Goal: Task Accomplishment & Management: Manage account settings

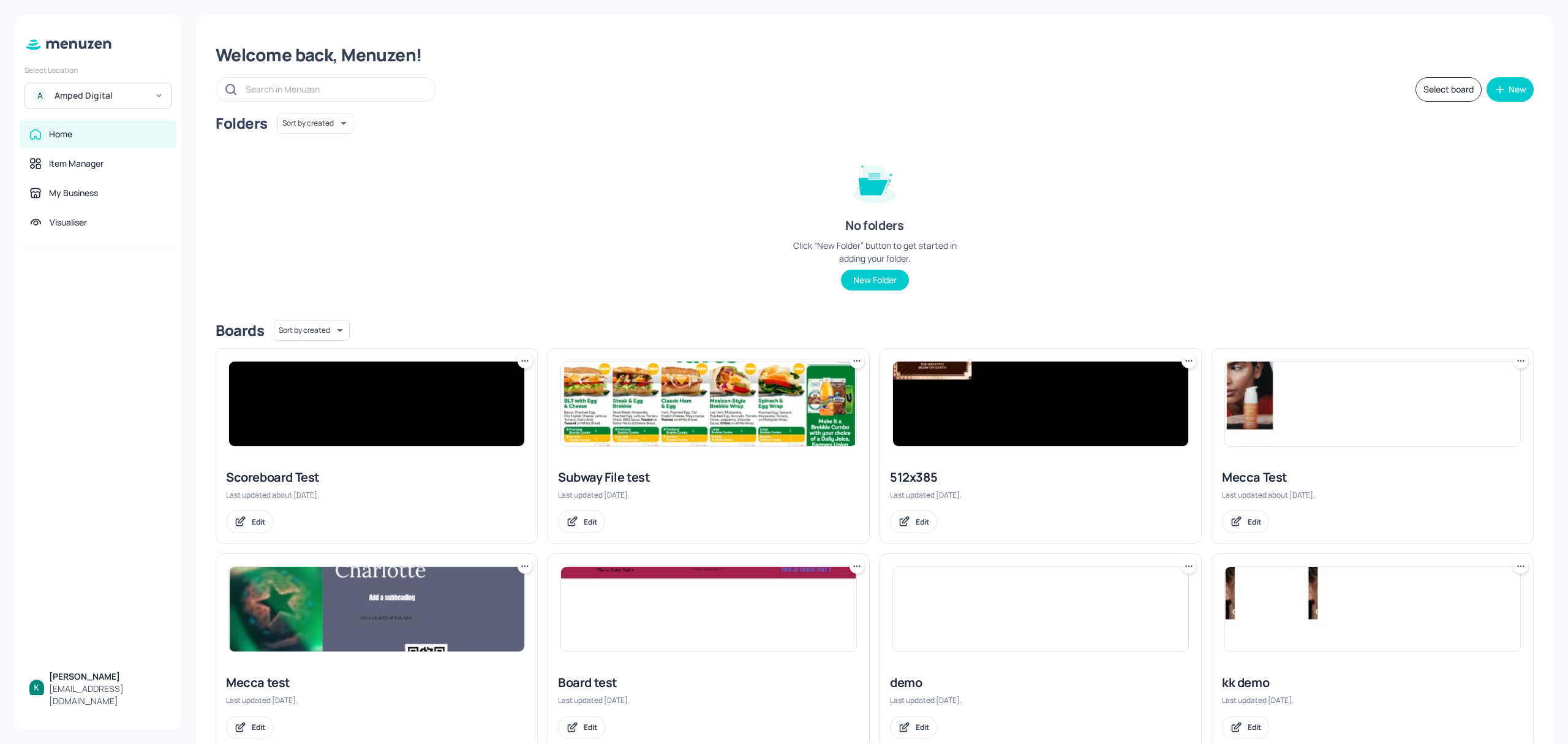
click at [128, 96] on div "Amped Digital" at bounding box center [100, 95] width 93 height 12
click at [94, 129] on div "Subway AU/[GEOGRAPHIC_DATA]" at bounding box center [109, 126] width 107 height 15
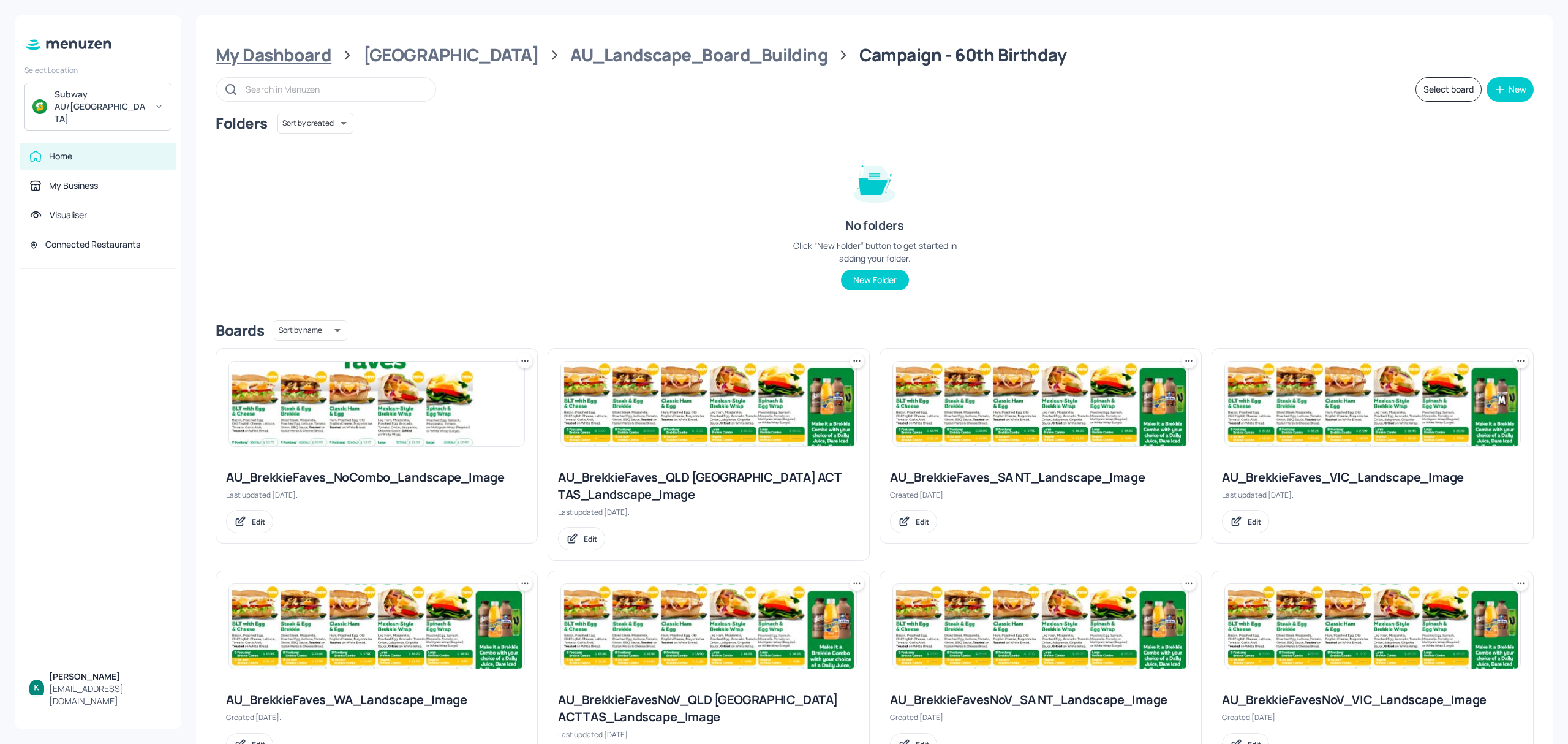
click at [278, 47] on div "My Dashboard" at bounding box center [273, 55] width 116 height 22
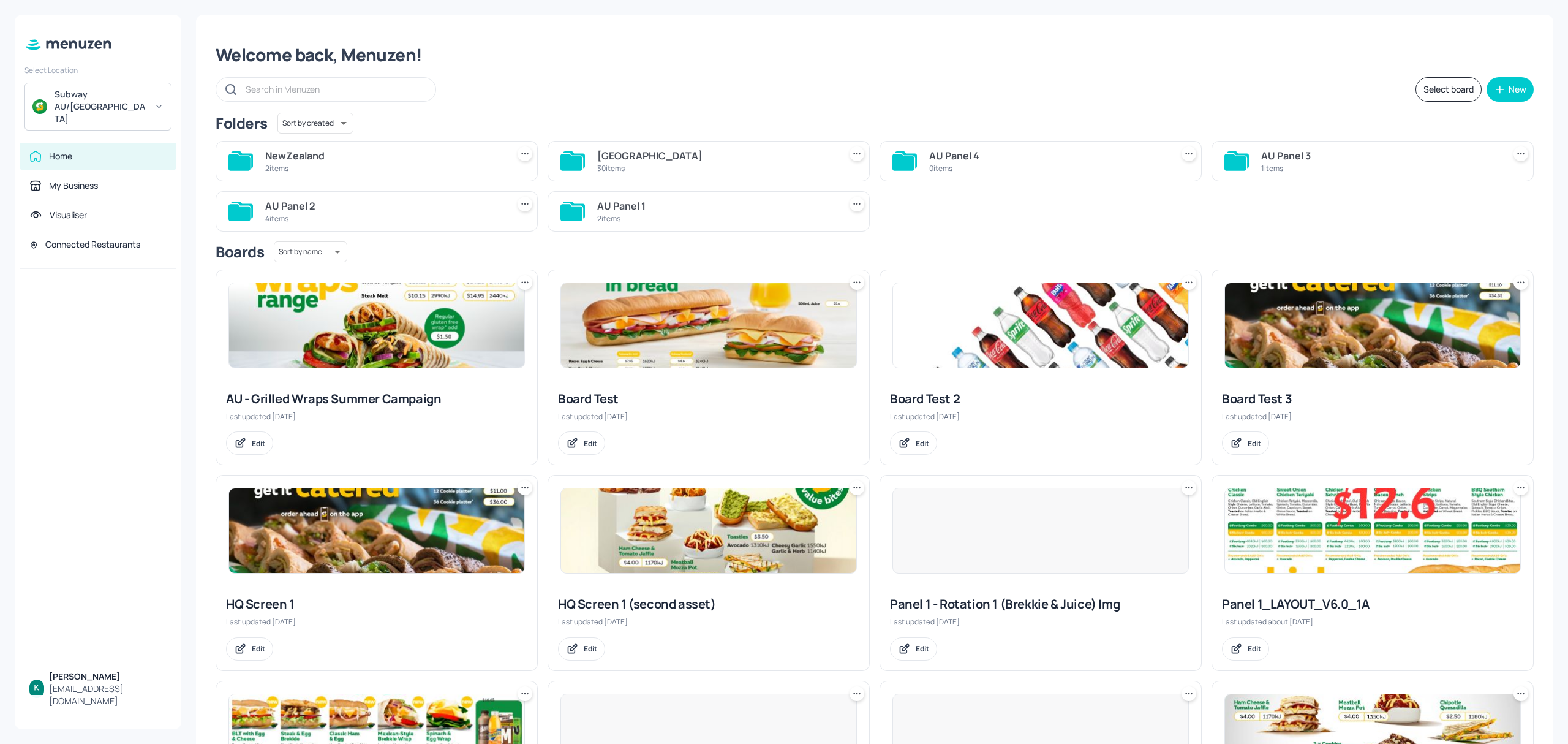
click at [449, 154] on div "NewZealand" at bounding box center [384, 155] width 238 height 15
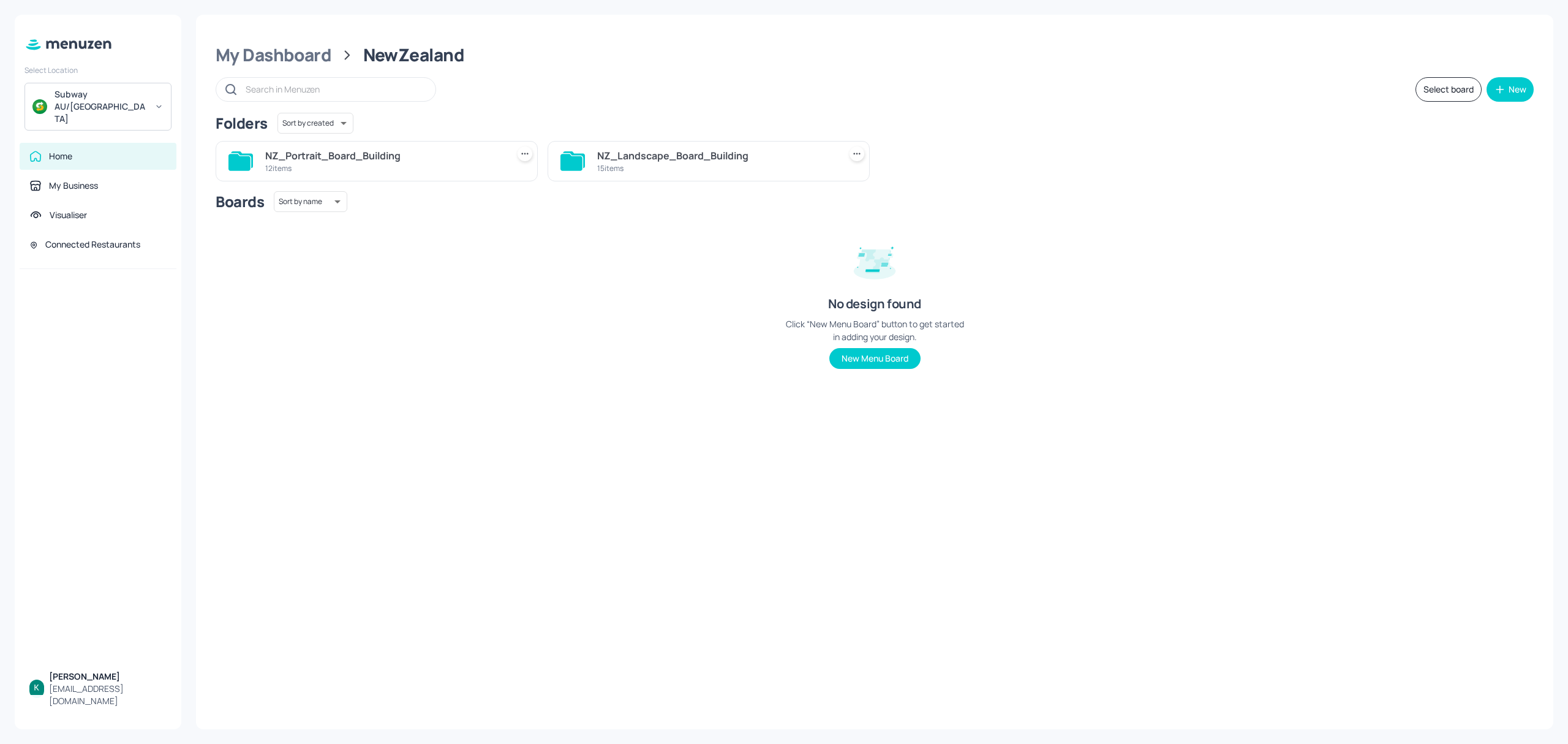
click at [645, 167] on div "15 items" at bounding box center [715, 168] width 238 height 10
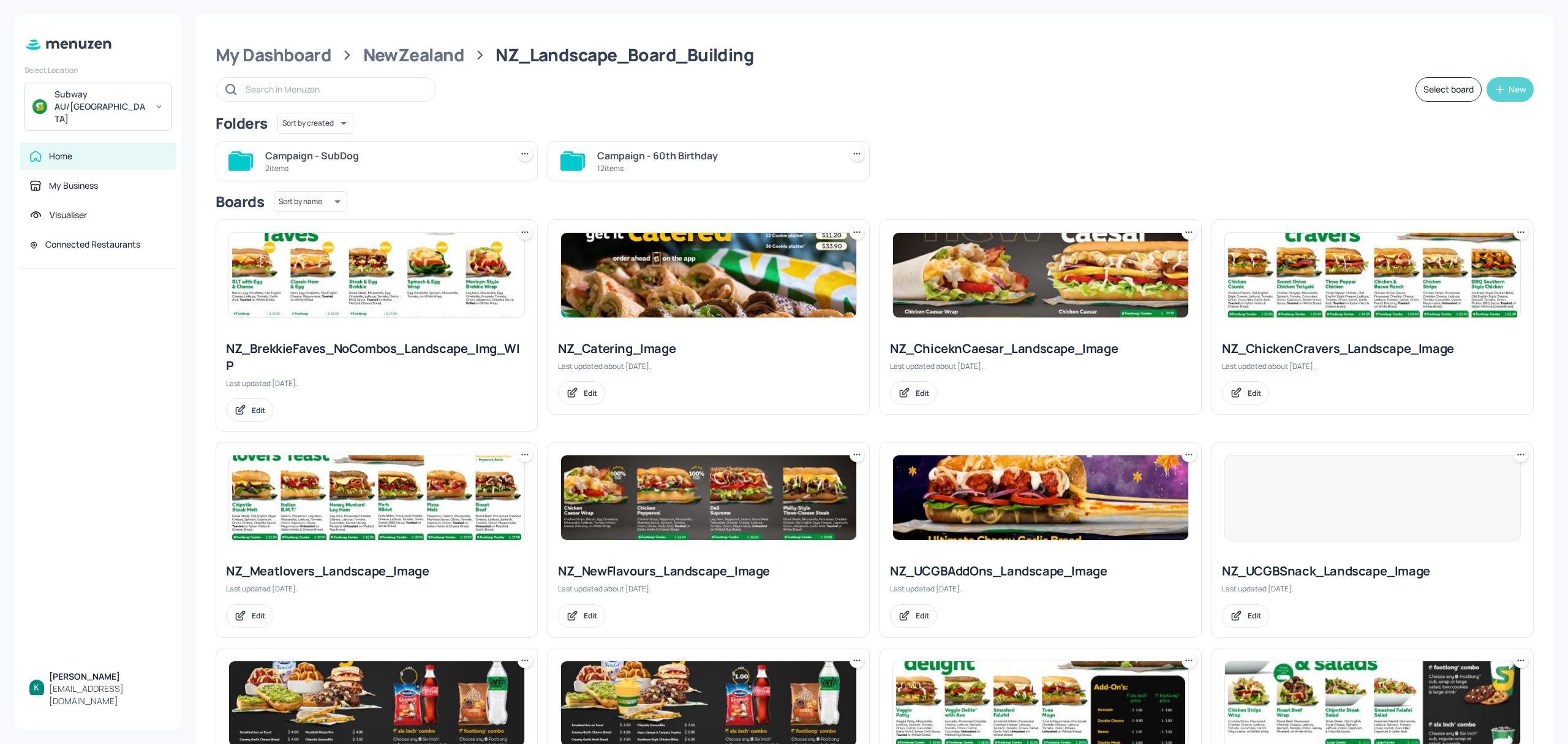
click at [1508, 85] on div "New" at bounding box center [1517, 89] width 17 height 8
click at [1461, 150] on div "Add new board" at bounding box center [1469, 148] width 122 height 27
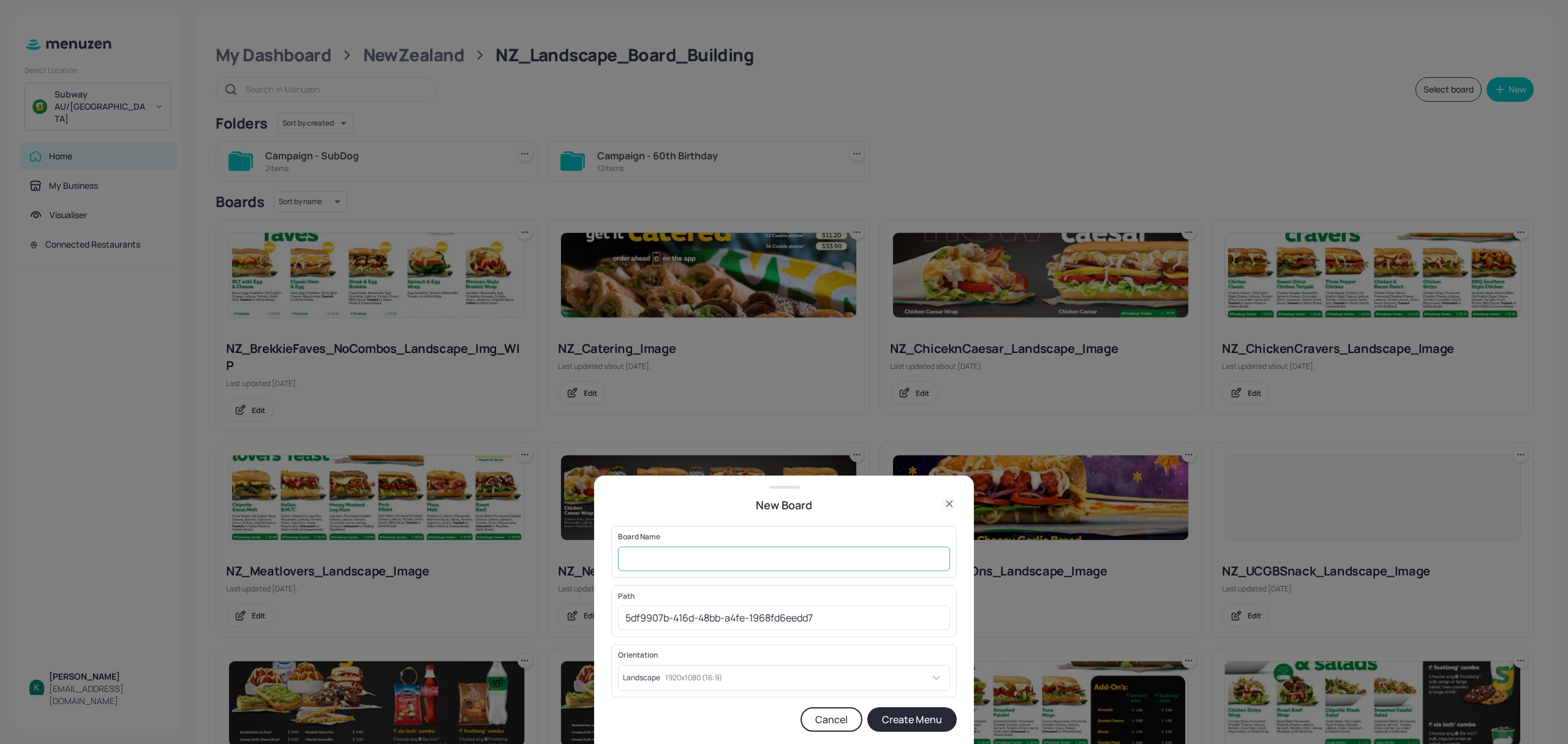
click at [675, 559] on input "text" at bounding box center [784, 559] width 332 height 25
click at [655, 563] on input "text" at bounding box center [784, 559] width 332 height 25
type input "Menu Update - [DATE]"
drag, startPoint x: 890, startPoint y: 721, endPoint x: 910, endPoint y: 581, distance: 141.4
click at [910, 586] on form "Board Name Menu Update - [DATE] ​ Path 5df9907b-416d-48bb-a4fe-1968fd6eedd7 ​ O…" at bounding box center [784, 629] width 346 height 206
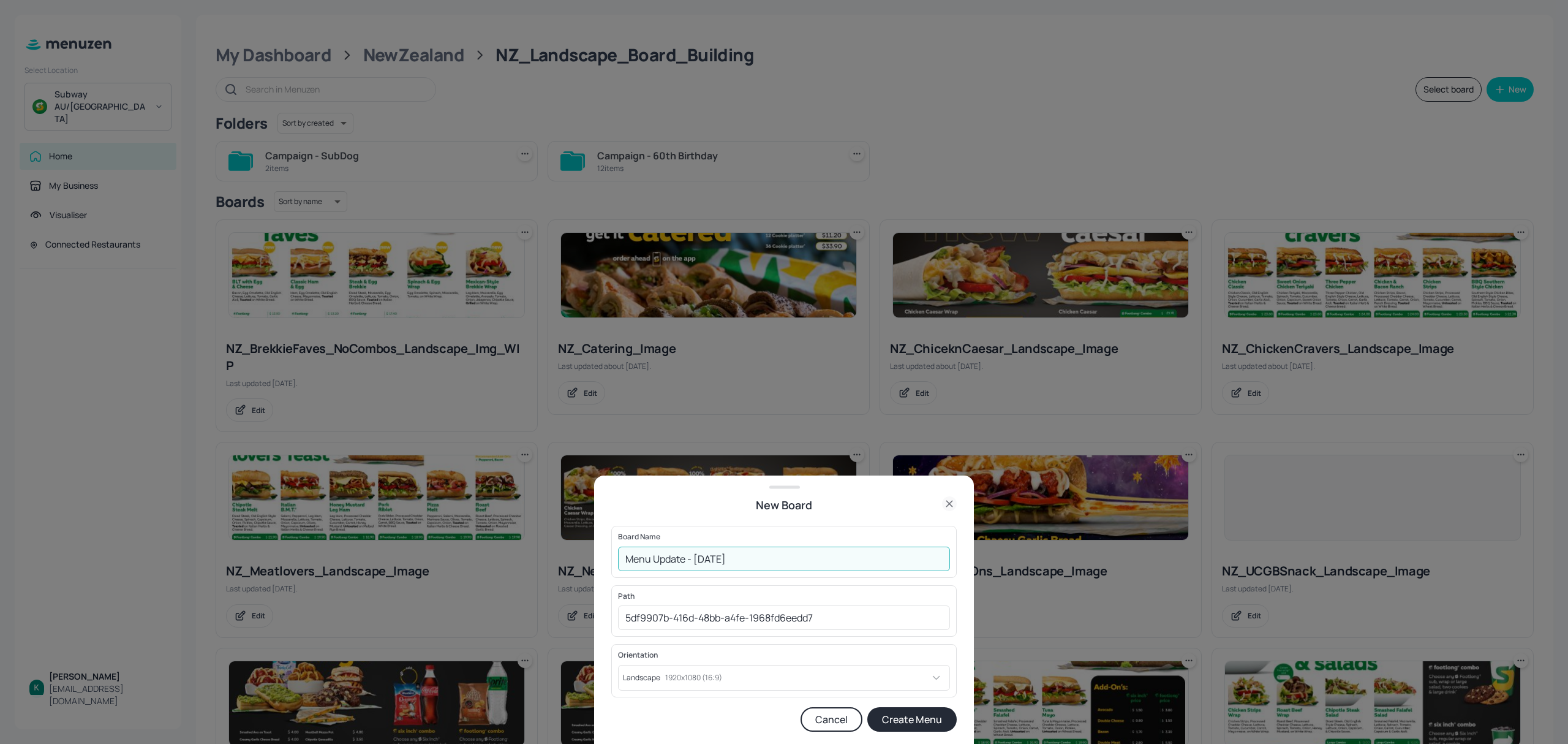
drag, startPoint x: 755, startPoint y: 559, endPoint x: 482, endPoint y: 549, distance: 273.2
click at [482, 549] on div "New Board Board Name Menu Update - [DATE] ​ Path 5df9907b-416d-48bb-a4fe-1968fd…" at bounding box center [784, 372] width 1568 height 744
click at [948, 501] on icon at bounding box center [949, 504] width 6 height 6
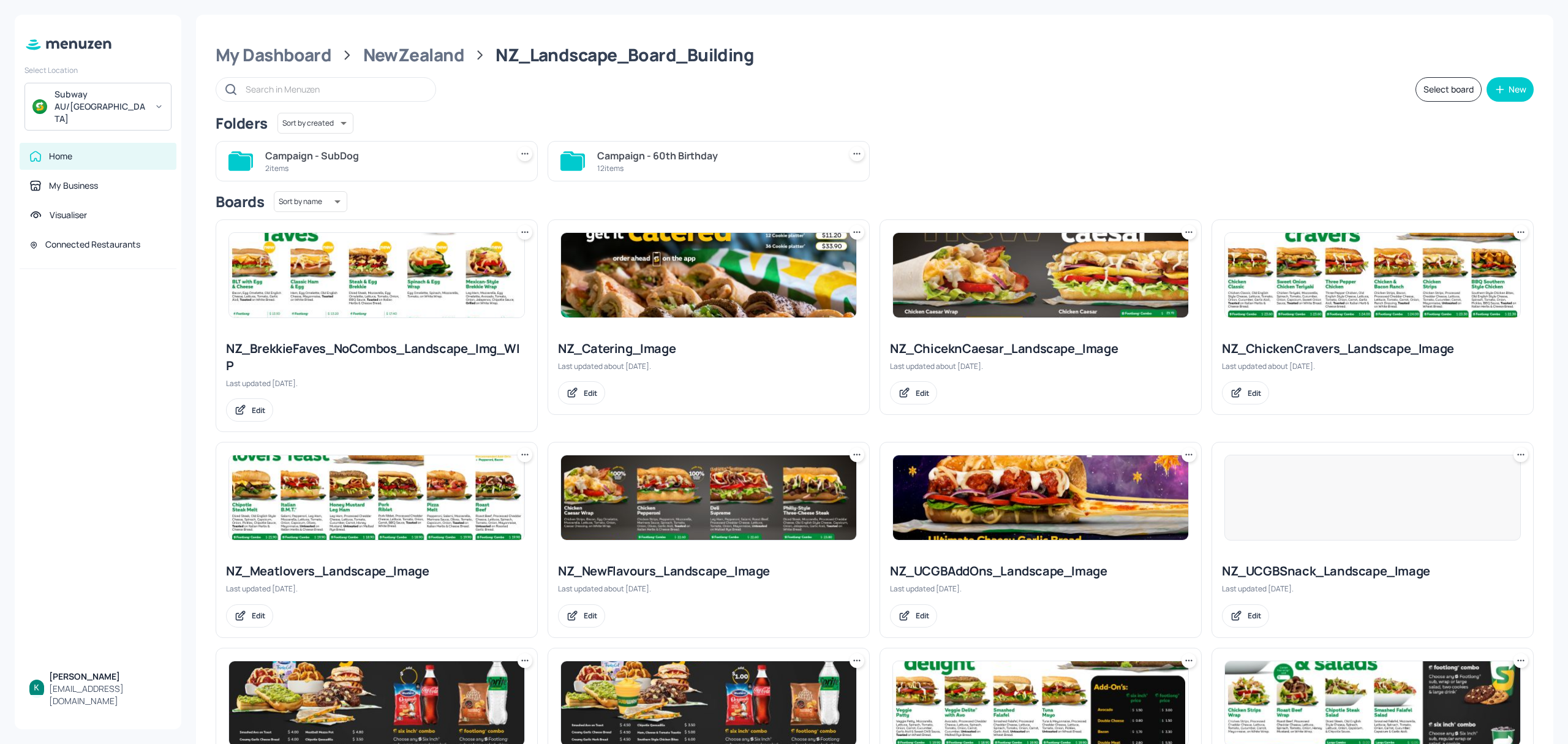
click at [1432, 89] on button "Select board" at bounding box center [1448, 89] width 66 height 25
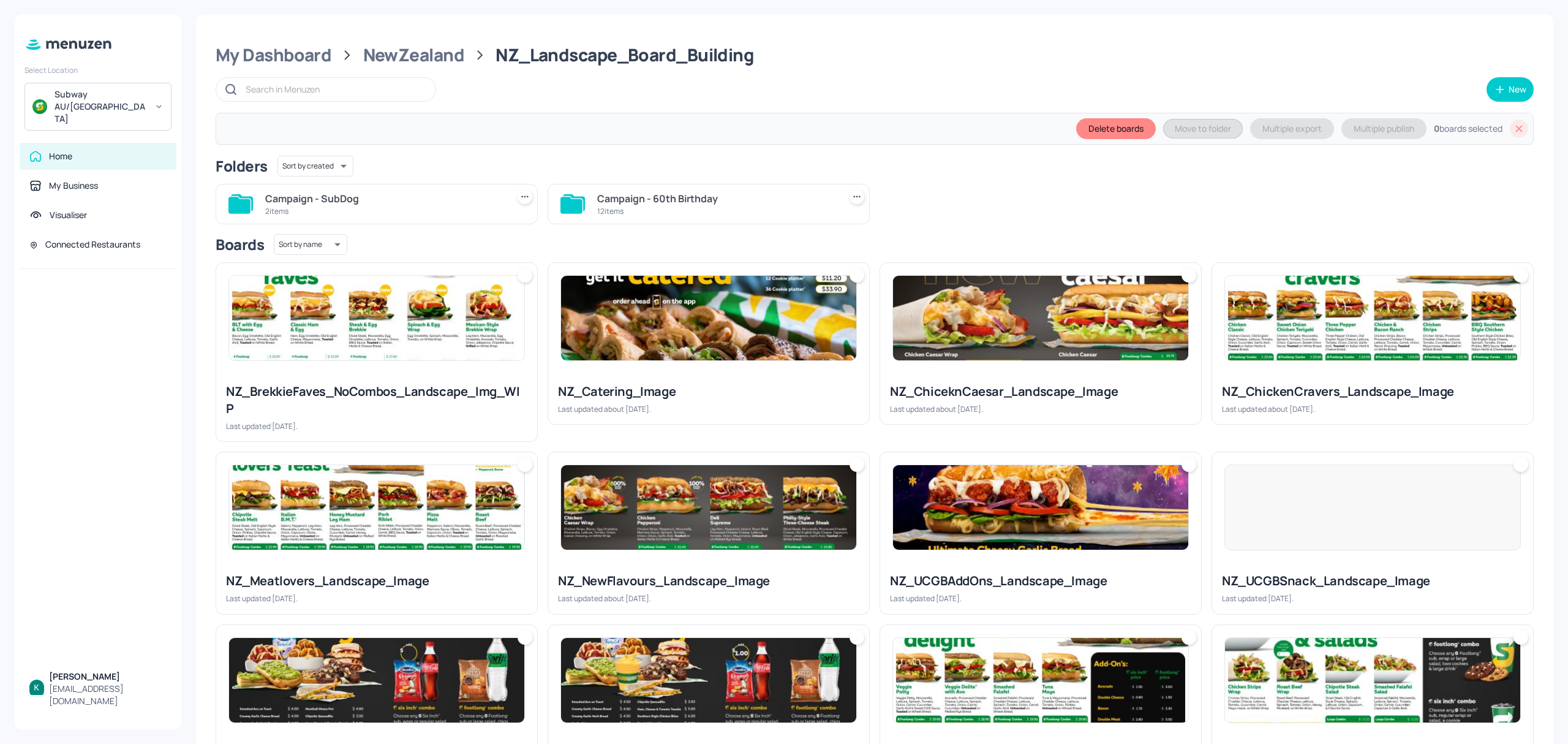
click at [1517, 128] on icon at bounding box center [1519, 128] width 6 height 6
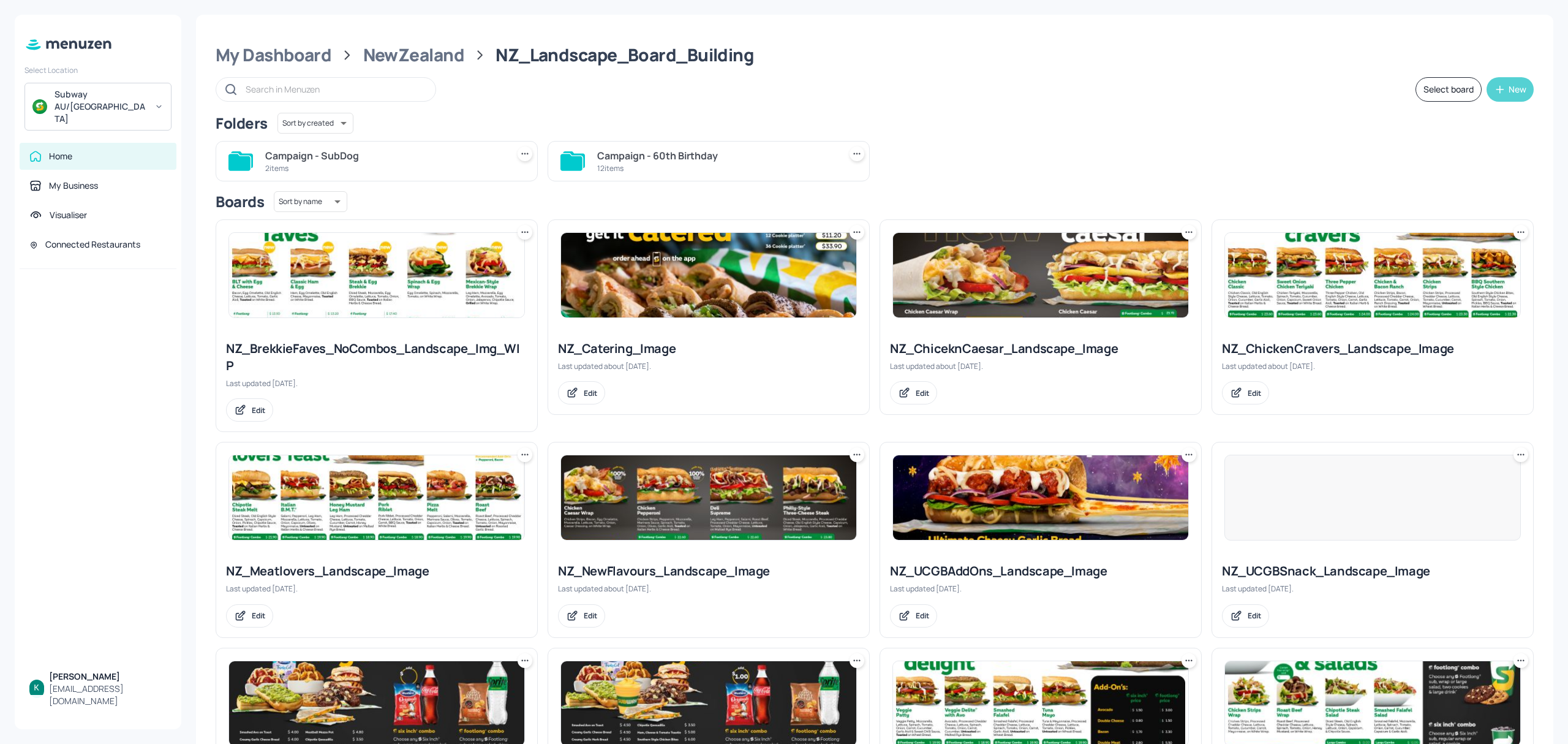
click at [1516, 94] on div "New" at bounding box center [1517, 89] width 17 height 8
click at [1460, 120] on div "Add new folder" at bounding box center [1469, 120] width 122 height 27
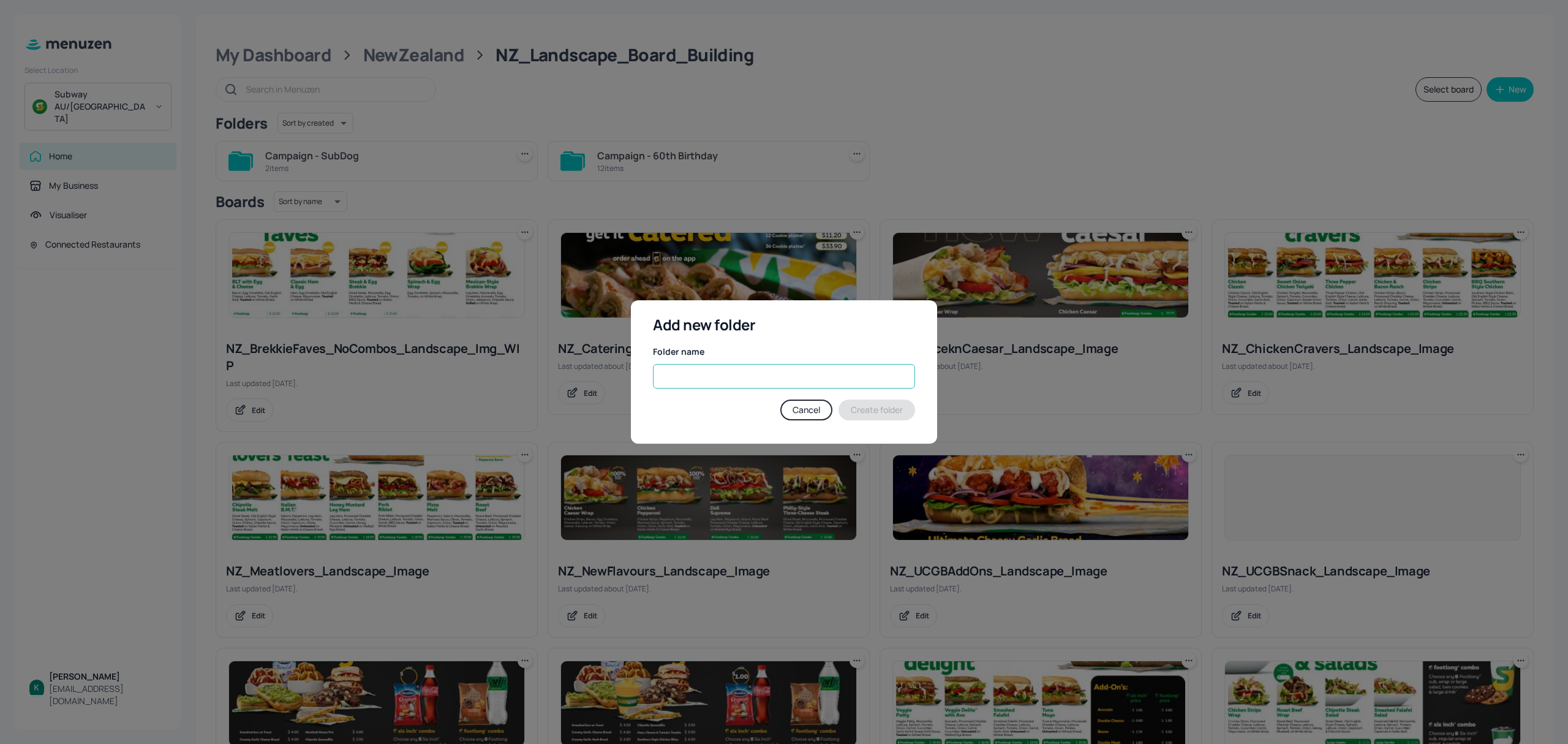
click at [789, 379] on input "text" at bounding box center [784, 376] width 262 height 25
paste input "Menu Update - [DATE]"
type input "Menu Update - [DATE]"
click at [886, 407] on button "Create folder" at bounding box center [877, 410] width 76 height 21
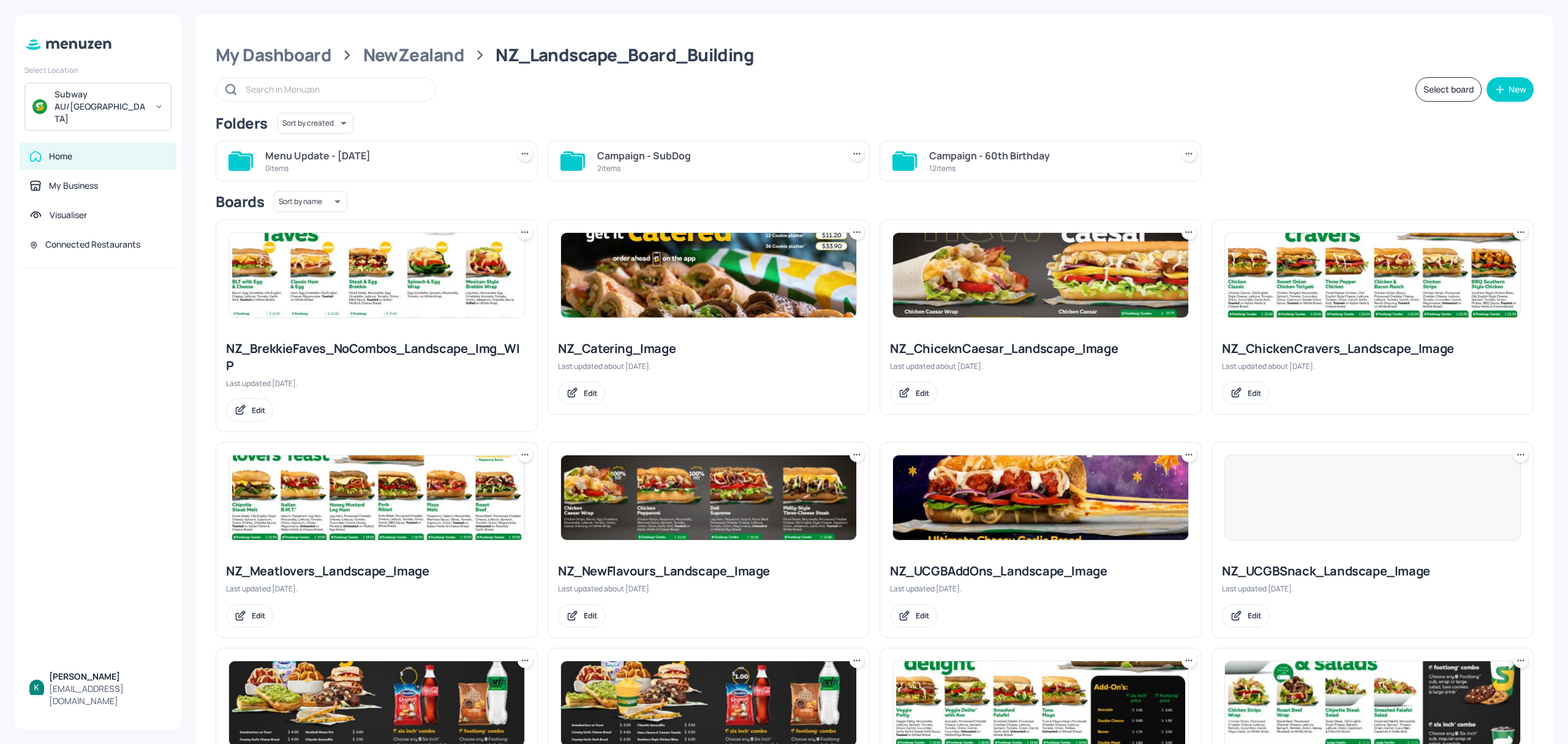
click at [721, 155] on div "Campaign - SubDog" at bounding box center [715, 155] width 238 height 15
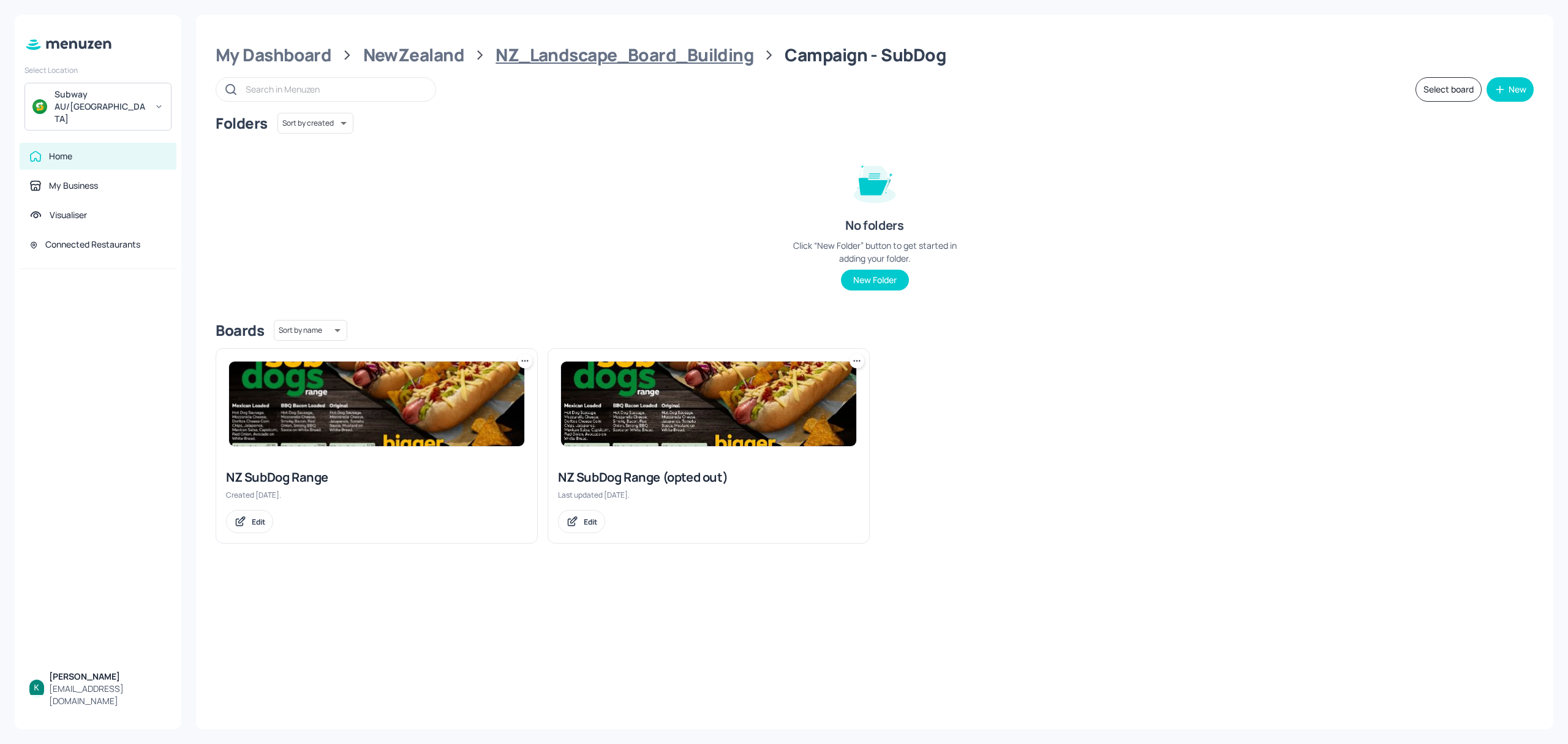
click at [581, 55] on div "NZ_Landscape_Board_Building" at bounding box center [624, 55] width 258 height 22
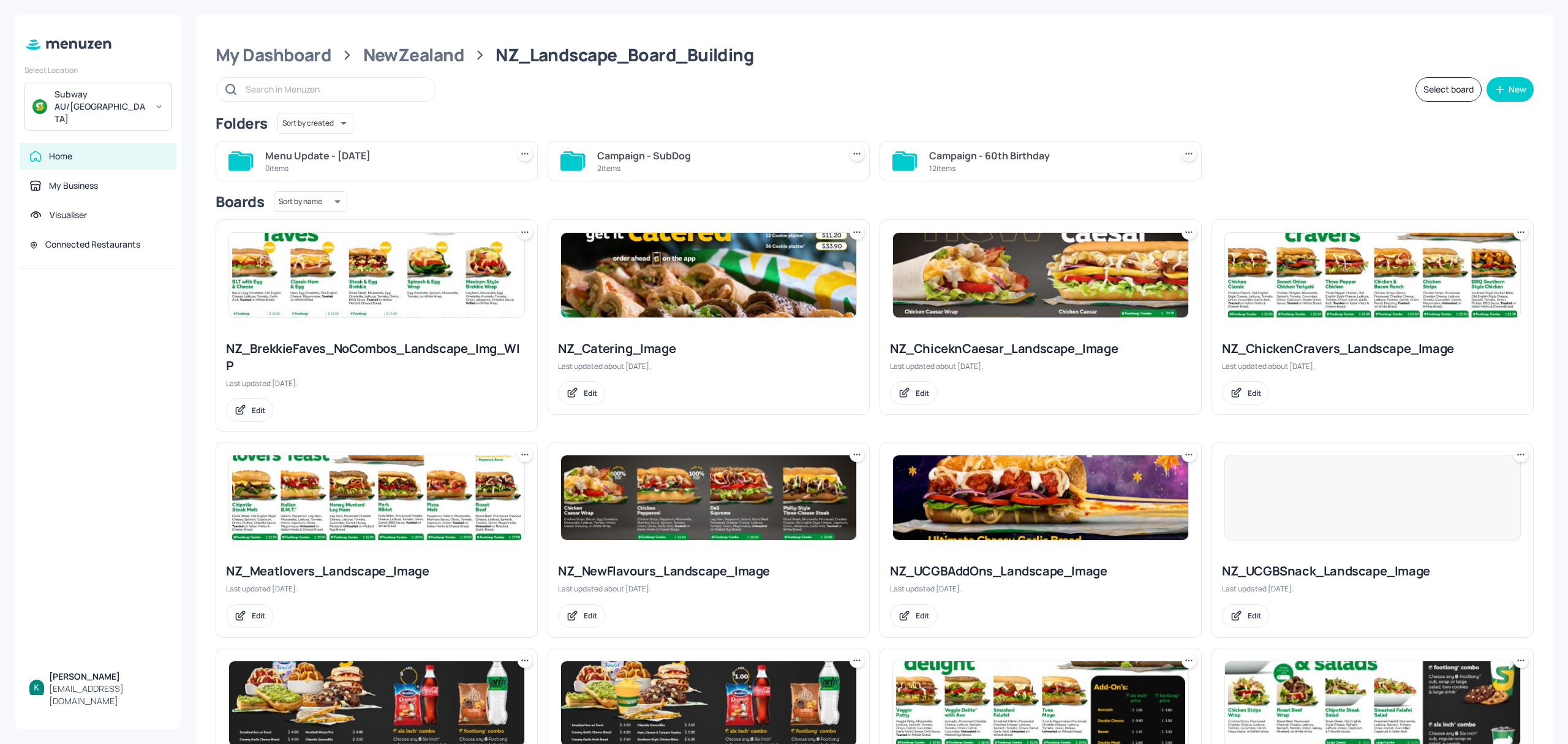
click at [1051, 165] on div "12 items" at bounding box center [1047, 168] width 238 height 10
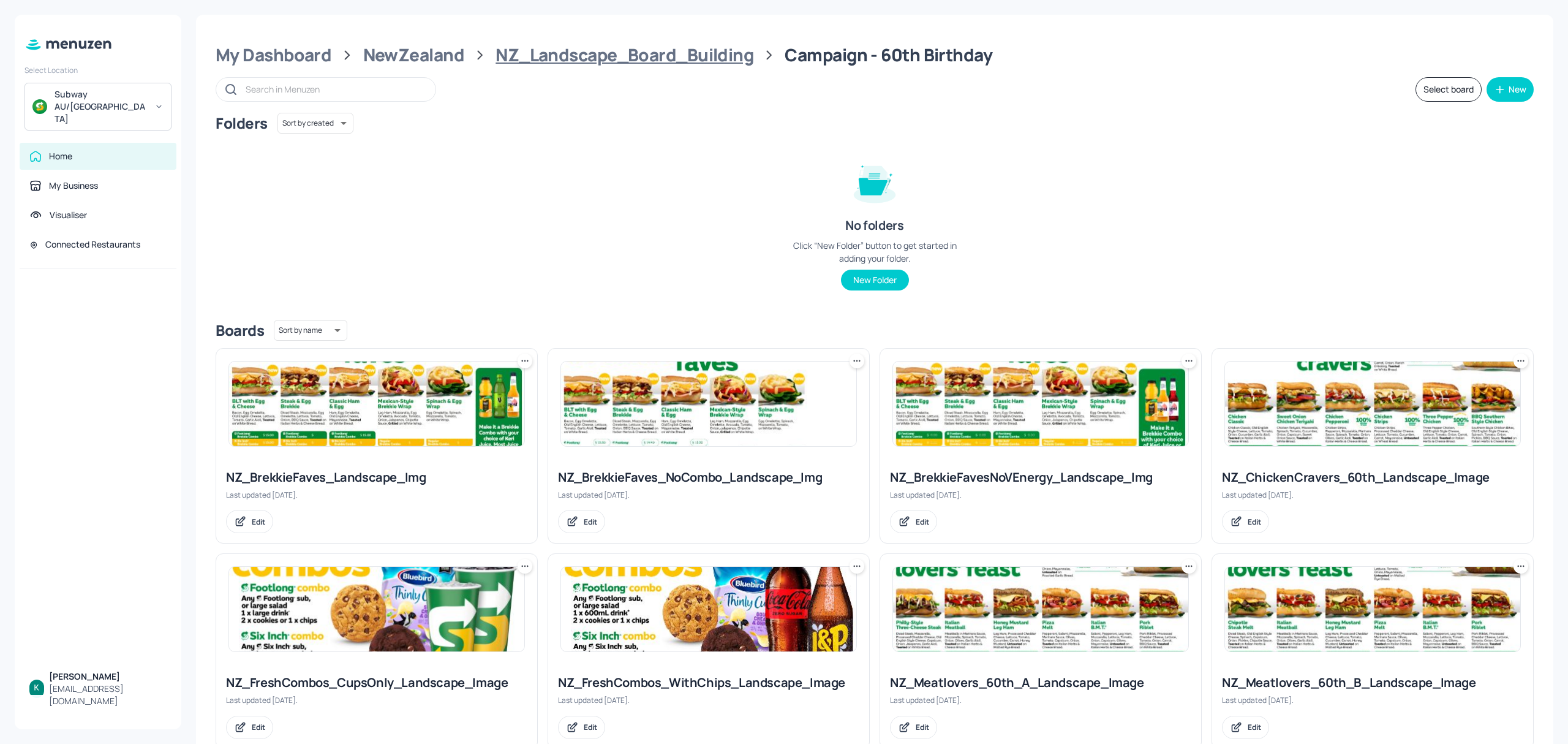
click at [581, 57] on div "NZ_Landscape_Board_Building" at bounding box center [624, 55] width 258 height 22
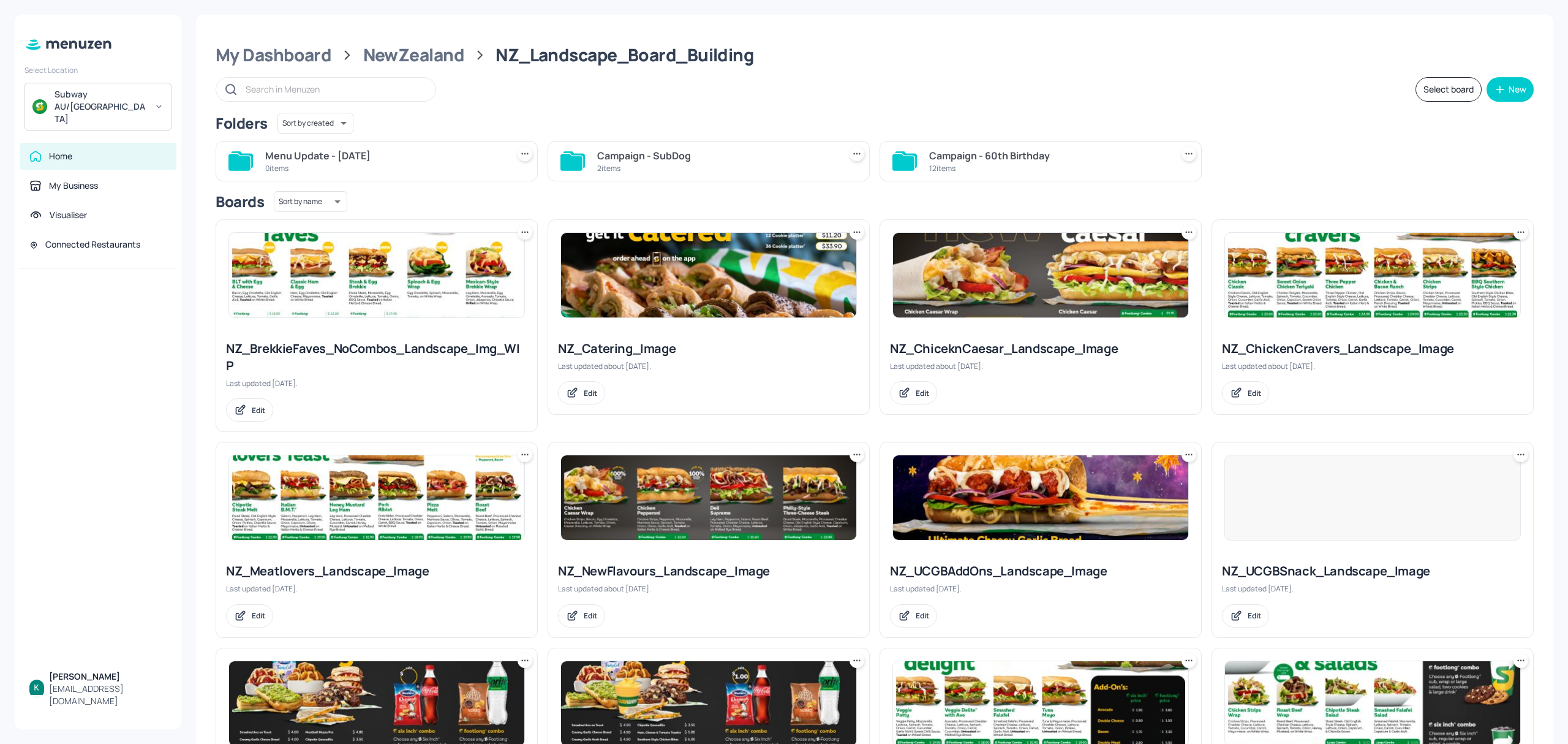
click at [517, 153] on div at bounding box center [524, 153] width 15 height 15
click at [454, 221] on p "Delete" at bounding box center [458, 221] width 23 height 11
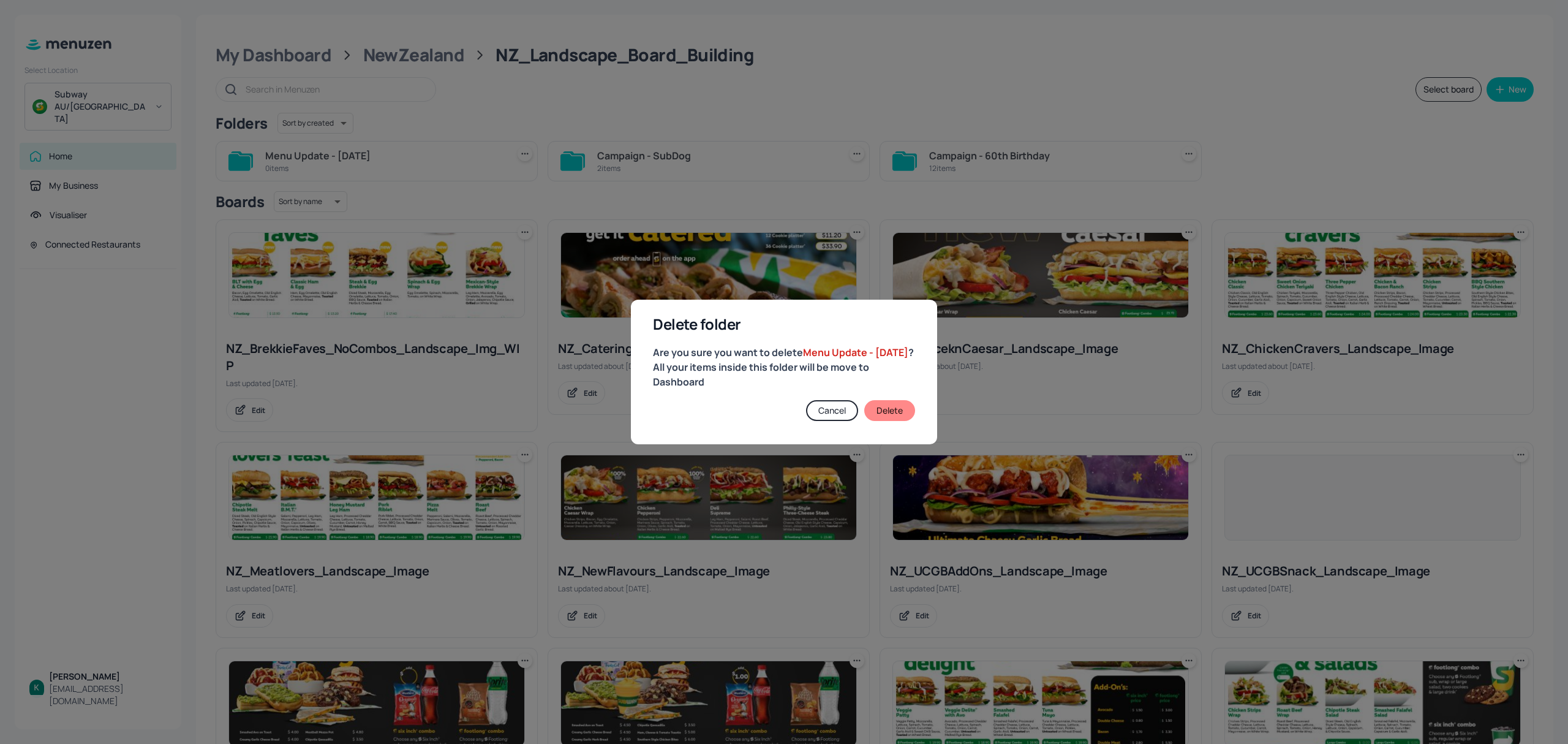
click at [890, 412] on button "Delete" at bounding box center [890, 411] width 51 height 21
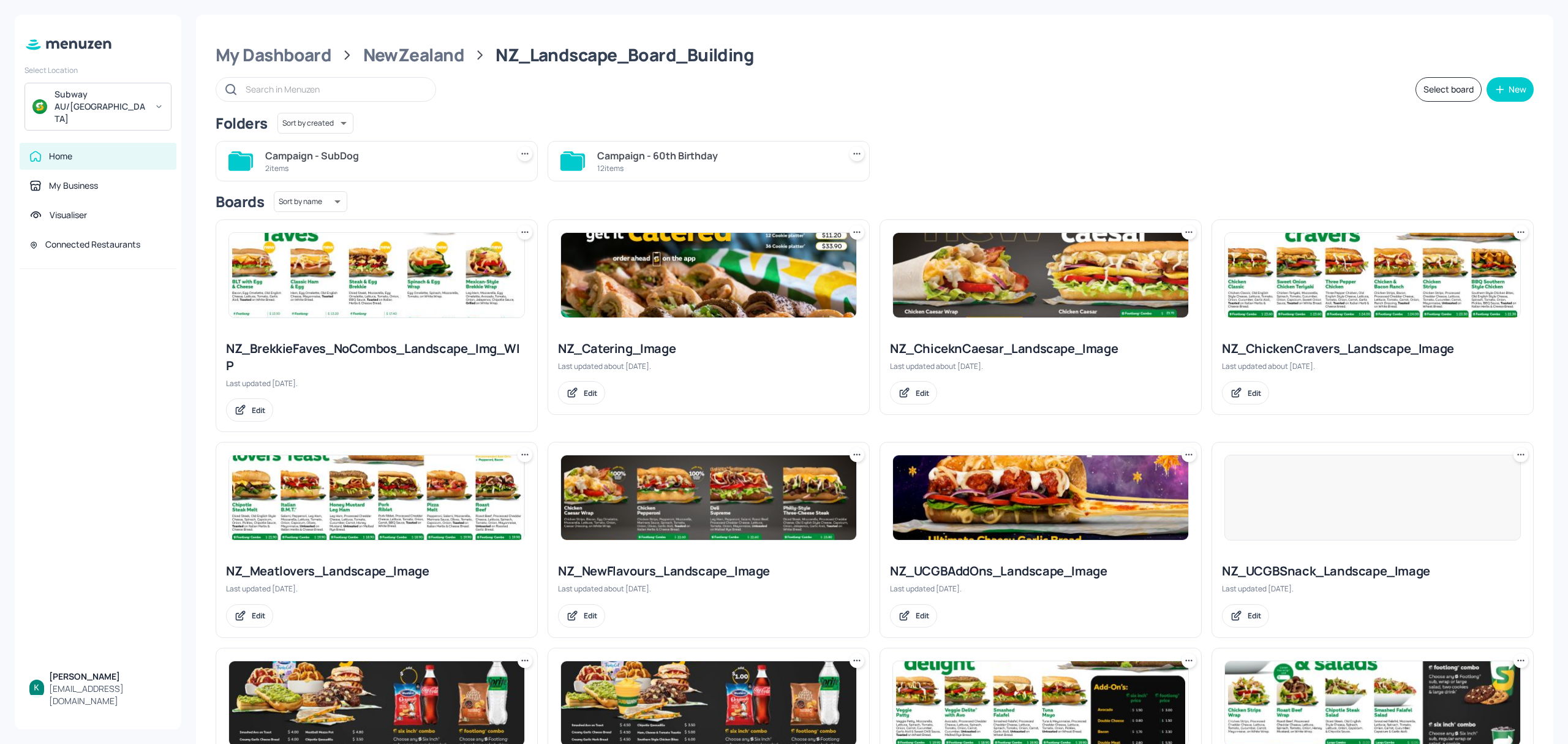
click at [860, 155] on icon at bounding box center [857, 153] width 12 height 12
click at [798, 180] on p "Rename" at bounding box center [792, 179] width 28 height 11
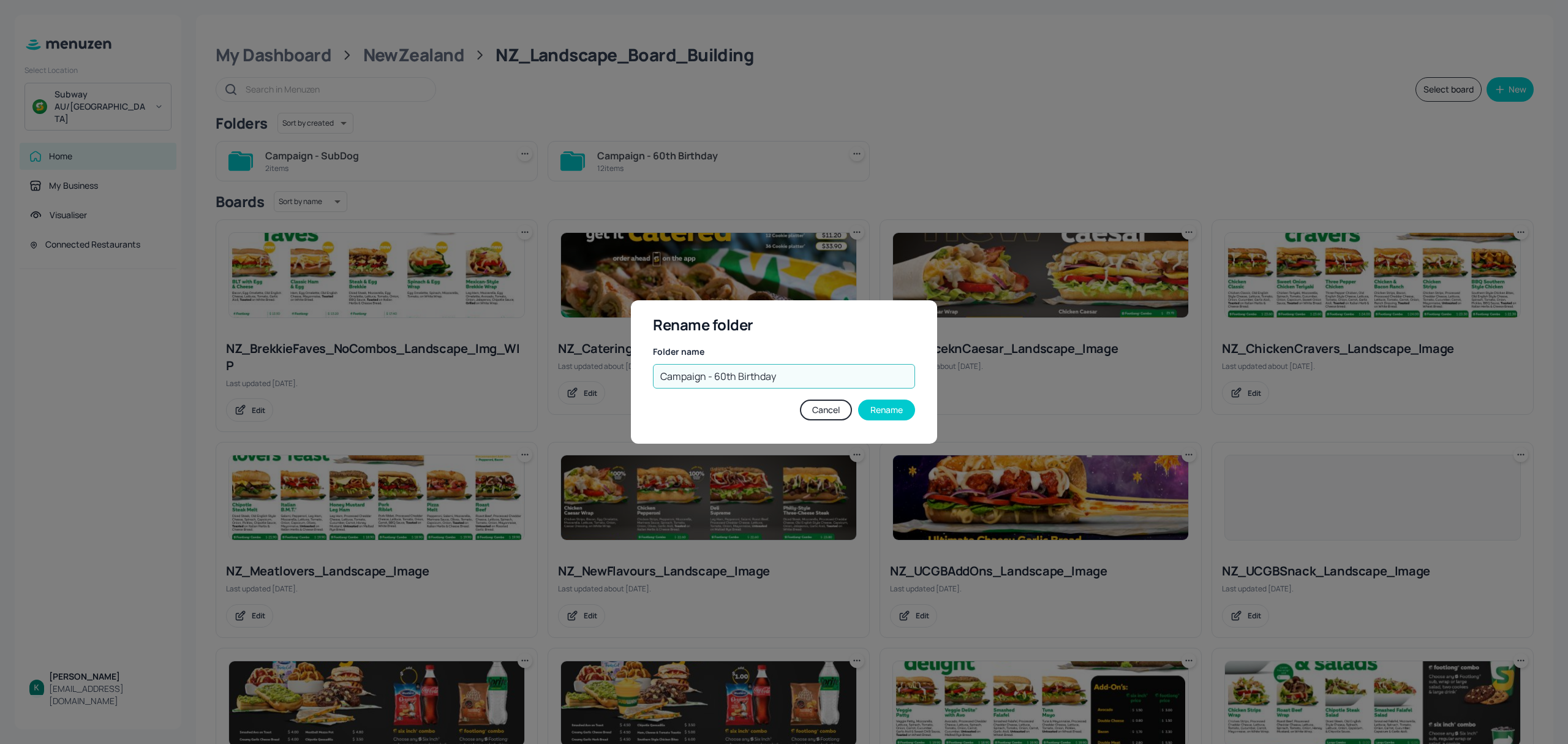
drag, startPoint x: 779, startPoint y: 376, endPoint x: 585, endPoint y: 383, distance: 194.1
click at [585, 383] on div "Rename folder Folder name Campaign - 60th Birthday ​ Cancel Rename" at bounding box center [784, 372] width 1568 height 744
paste input "Menu Update - [DATE]"
type input "Menu Update - [DATE]"
click at [886, 405] on button "Rename" at bounding box center [886, 410] width 57 height 21
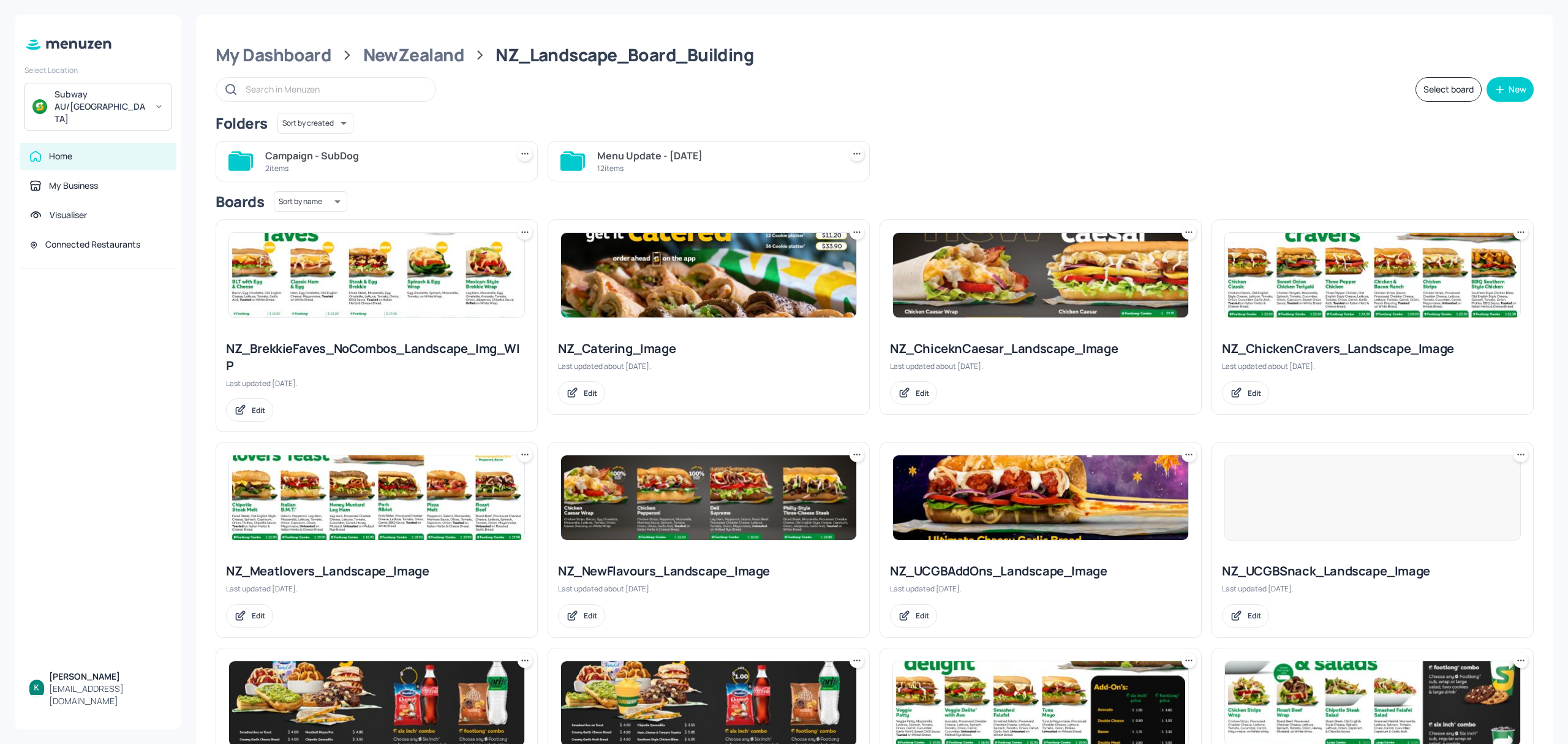
click at [707, 154] on div "Menu Update - [DATE]" at bounding box center [715, 155] width 238 height 15
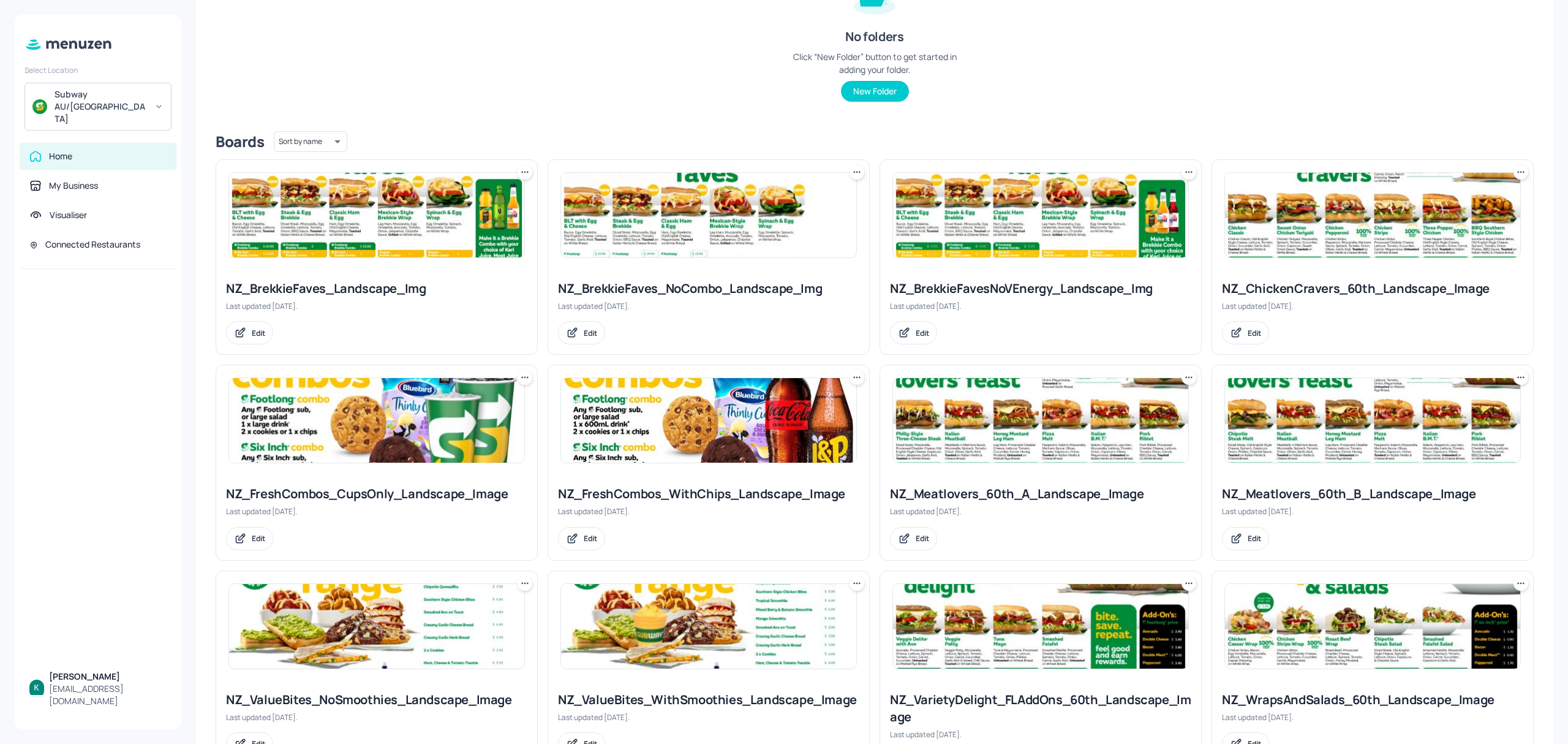
scroll to position [260, 0]
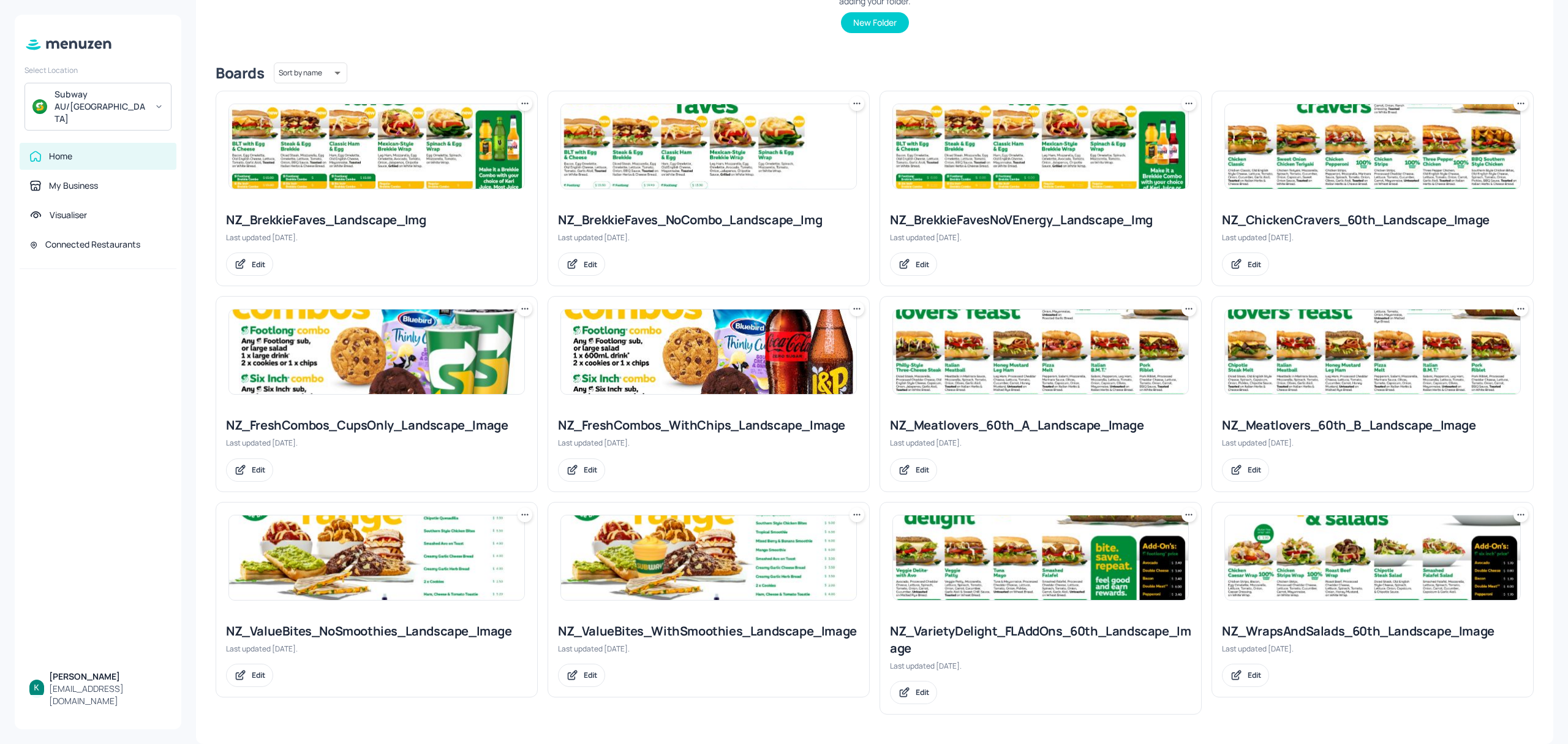
click at [1358, 636] on div "NZ_WrapsAndSalads_60th_Landscape_Image" at bounding box center [1372, 631] width 301 height 17
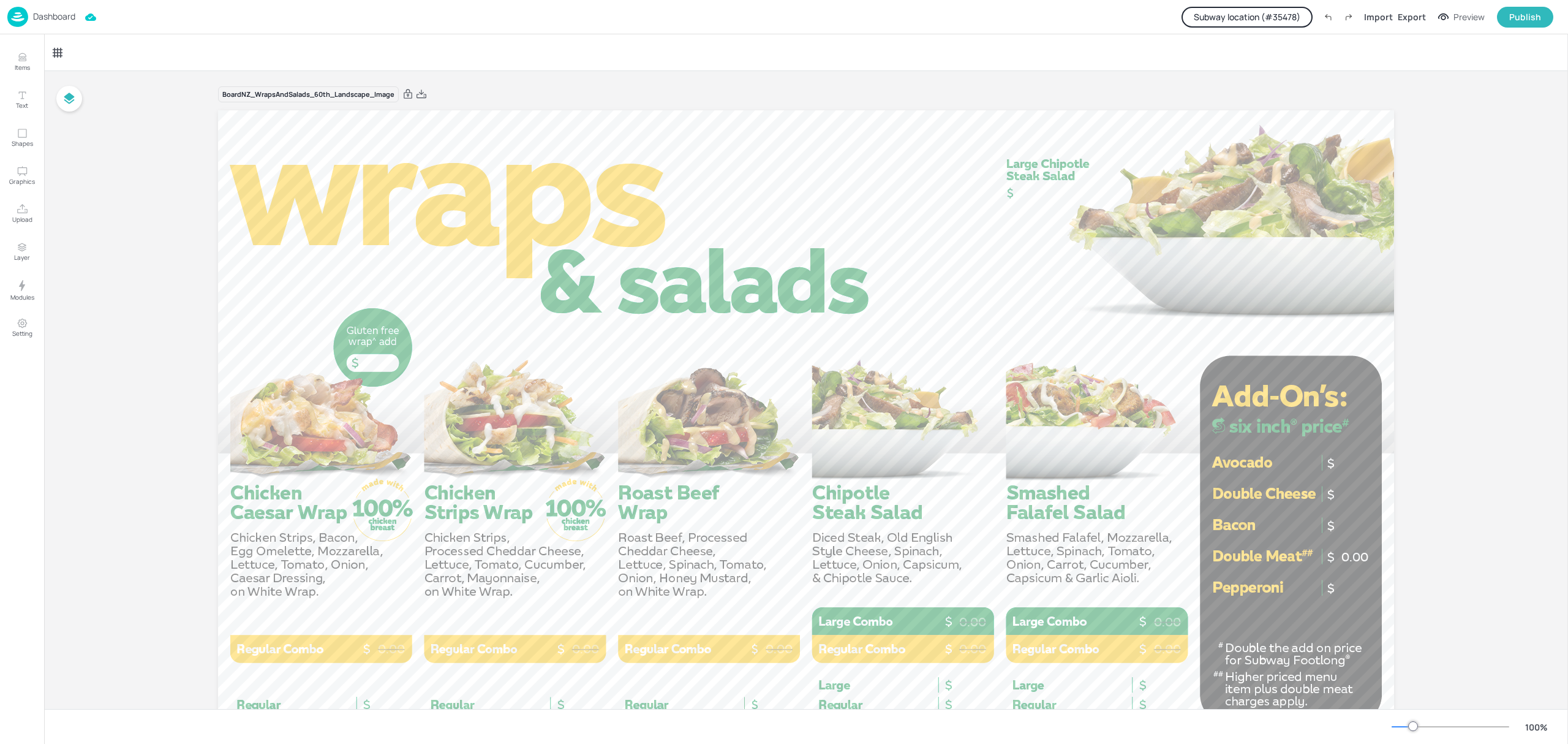
click at [1277, 12] on button "Subway location (# 35478 )" at bounding box center [1247, 17] width 131 height 21
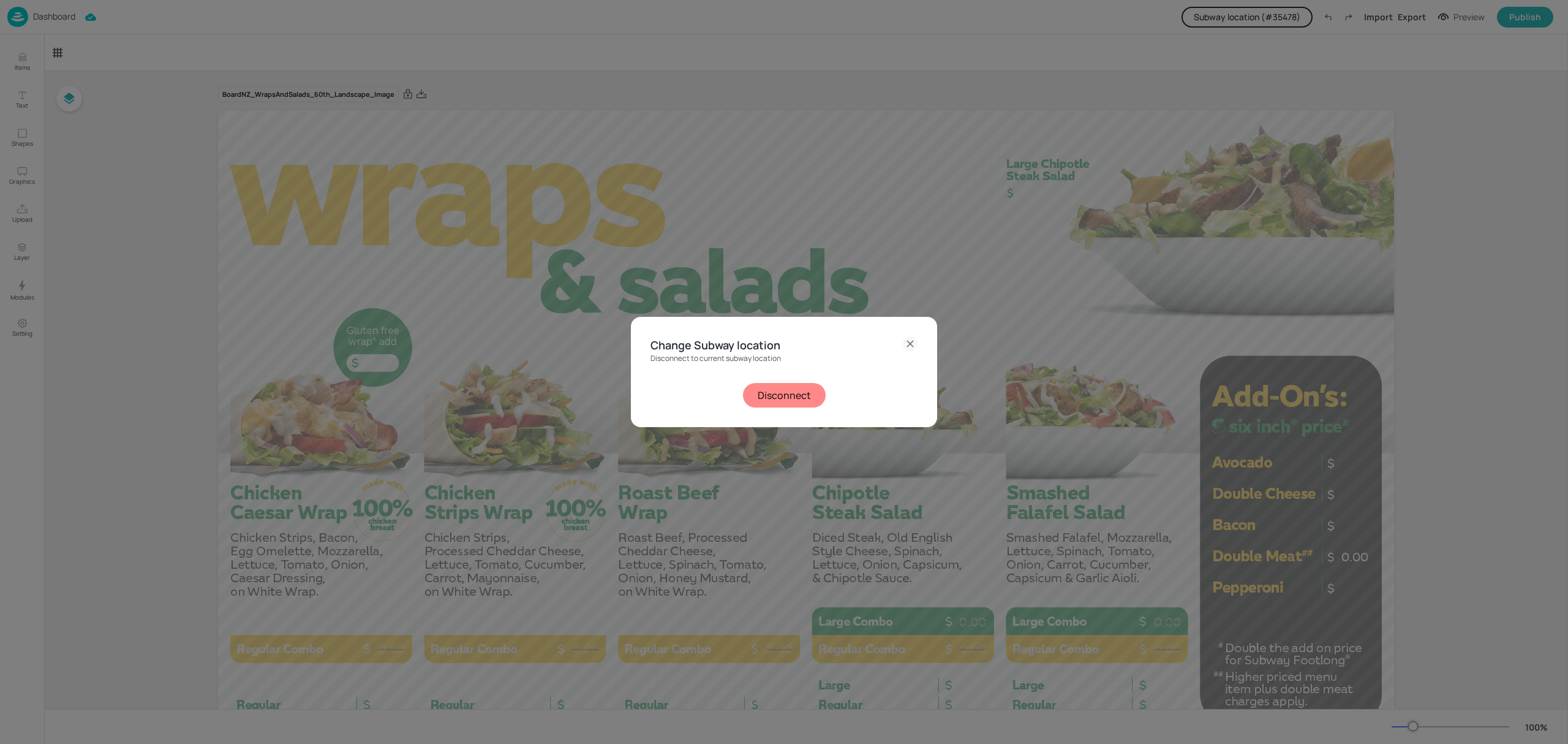
click at [772, 396] on button "Disconnect" at bounding box center [785, 395] width 83 height 25
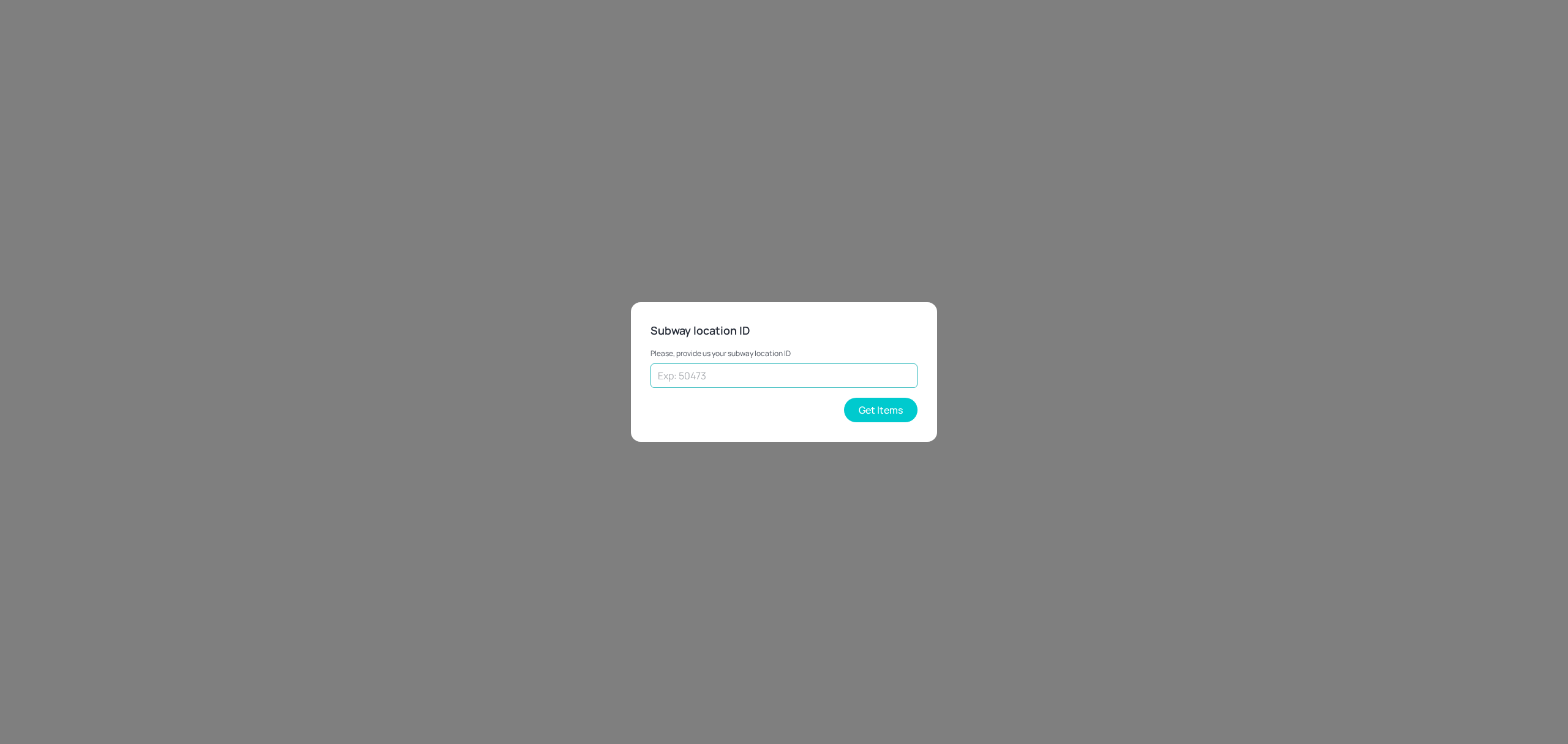
click at [892, 379] on input "text" at bounding box center [784, 376] width 267 height 25
type input "33440"
click at [886, 405] on button "Get Items" at bounding box center [881, 410] width 74 height 25
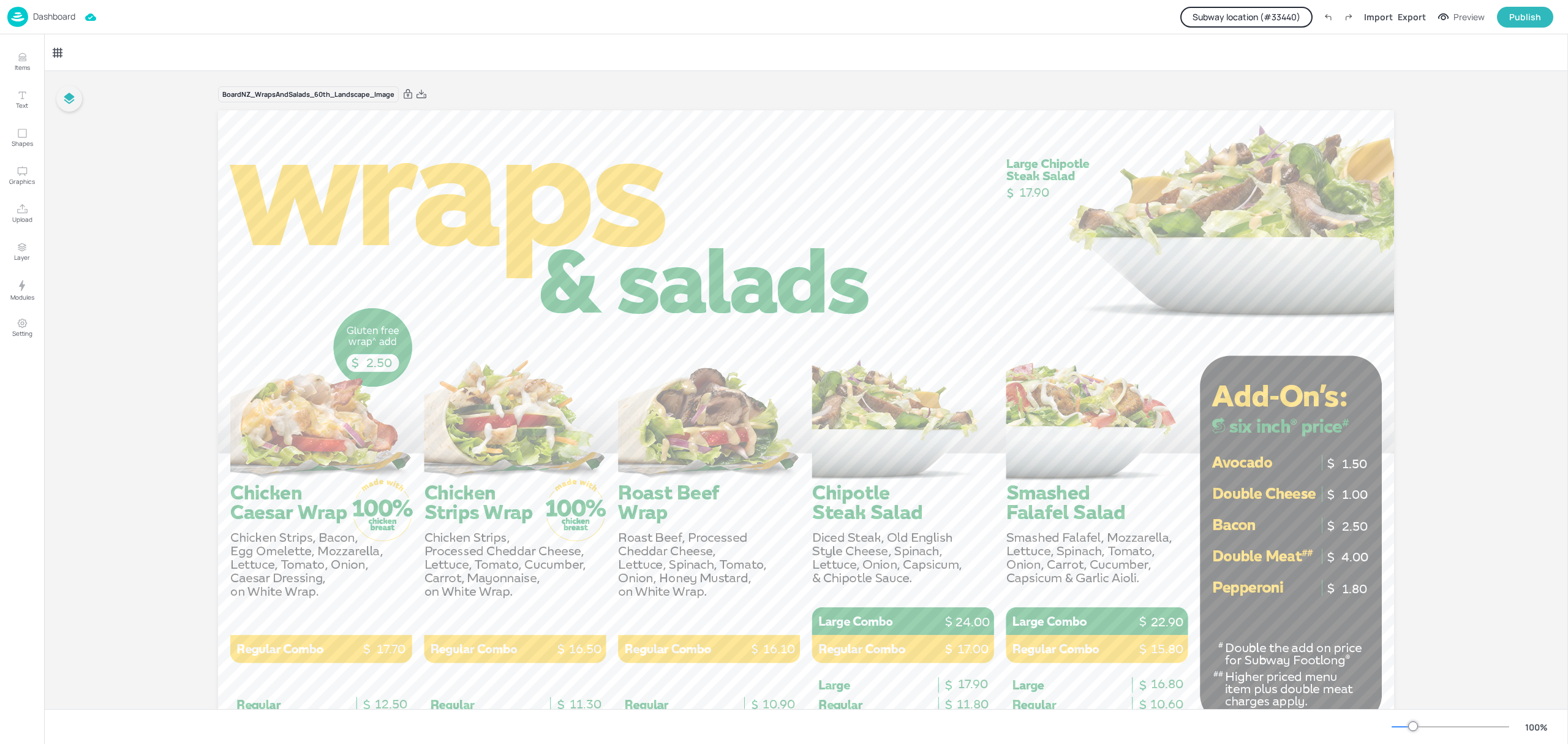
click at [65, 91] on icon "button" at bounding box center [69, 98] width 15 height 15
click at [76, 104] on icon "button" at bounding box center [69, 98] width 15 height 15
click at [424, 96] on icon at bounding box center [421, 94] width 11 height 12
